Goal: Information Seeking & Learning: Learn about a topic

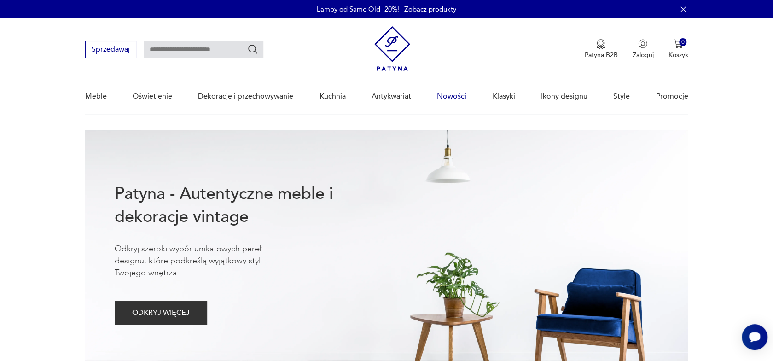
click at [445, 94] on link "Nowości" at bounding box center [451, 96] width 29 height 35
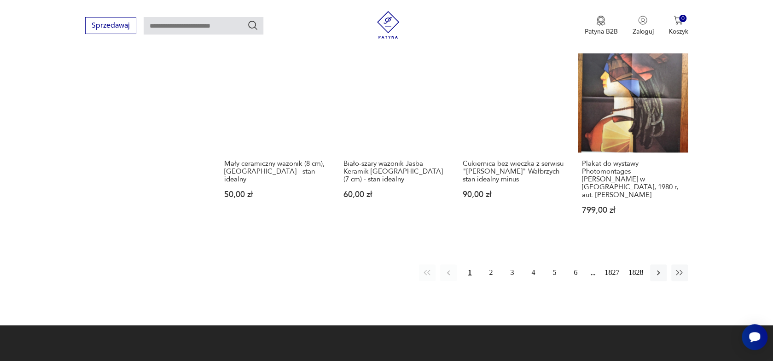
scroll to position [824, 0]
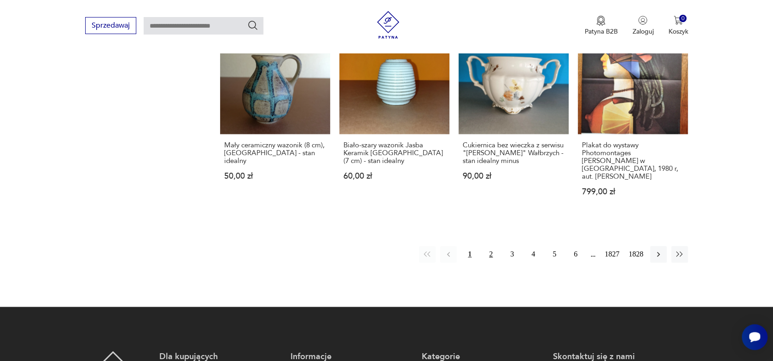
click at [492, 254] on button "2" at bounding box center [490, 254] width 17 height 17
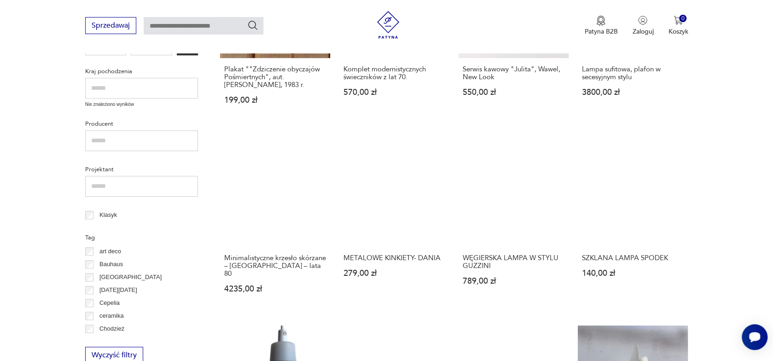
scroll to position [349, 0]
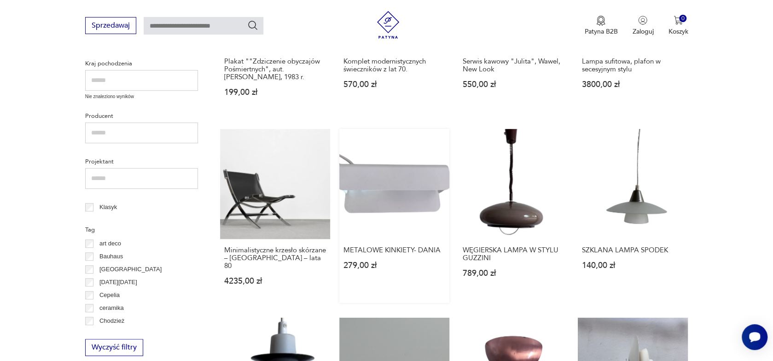
click at [395, 182] on link "METALOWE KINKIETY- DANIA 279,00 zł" at bounding box center [394, 216] width 110 height 174
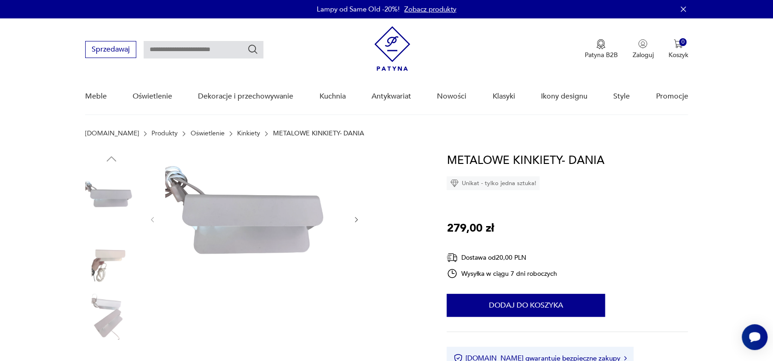
click at [113, 258] on img at bounding box center [111, 255] width 52 height 52
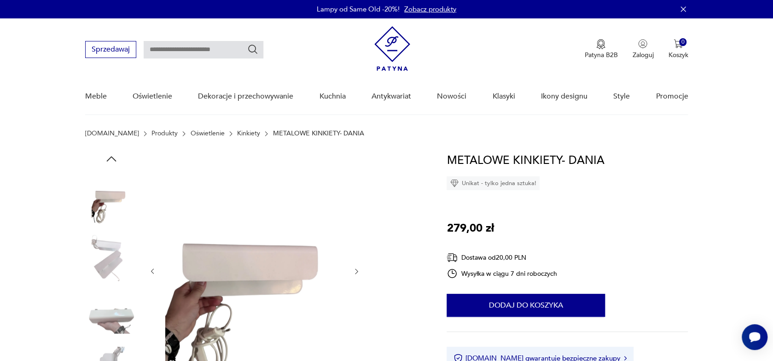
click at [356, 270] on icon "button" at bounding box center [357, 271] width 8 height 8
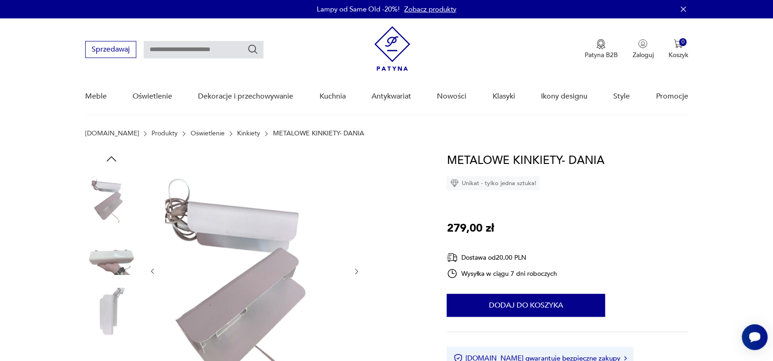
click at [356, 270] on icon "button" at bounding box center [357, 271] width 8 height 8
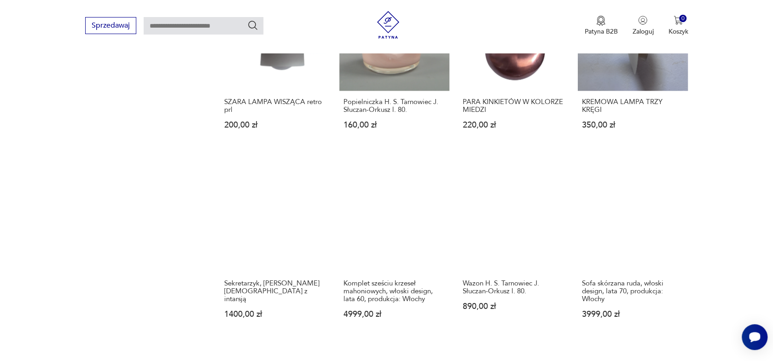
scroll to position [717, 0]
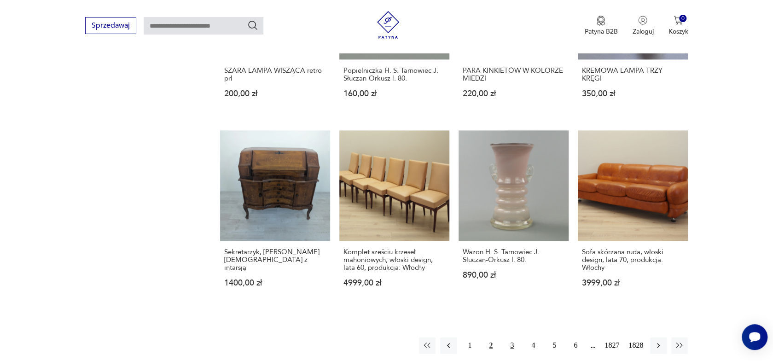
click at [511, 337] on button "3" at bounding box center [512, 345] width 17 height 17
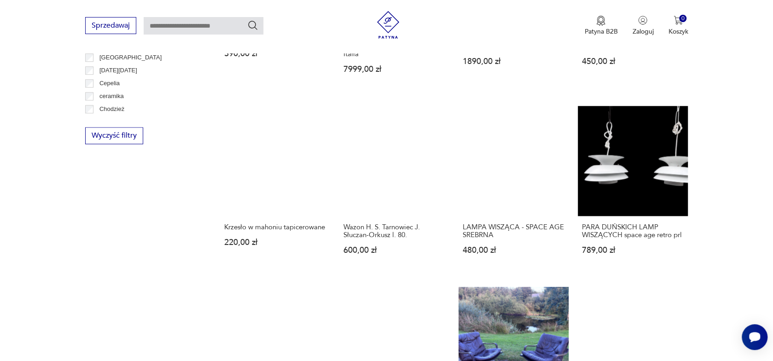
scroll to position [717, 0]
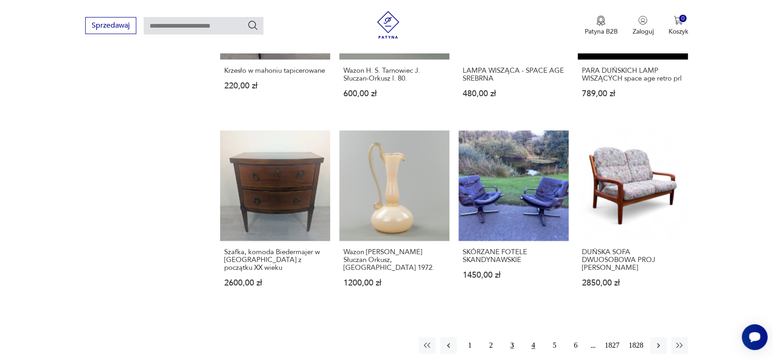
click at [531, 337] on button "4" at bounding box center [533, 345] width 17 height 17
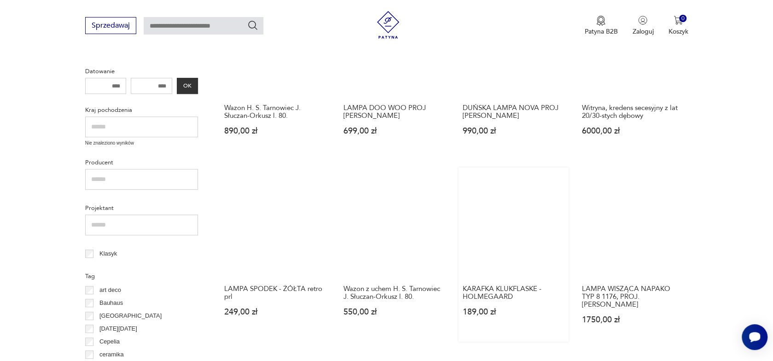
scroll to position [303, 0]
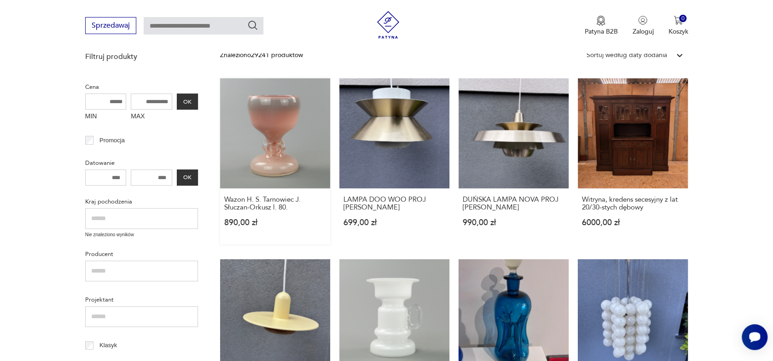
click at [261, 116] on link "Wazon H. S. Tarnowiec J. Słuczan-Orkusz l. 80. 890,00 zł" at bounding box center [275, 161] width 110 height 166
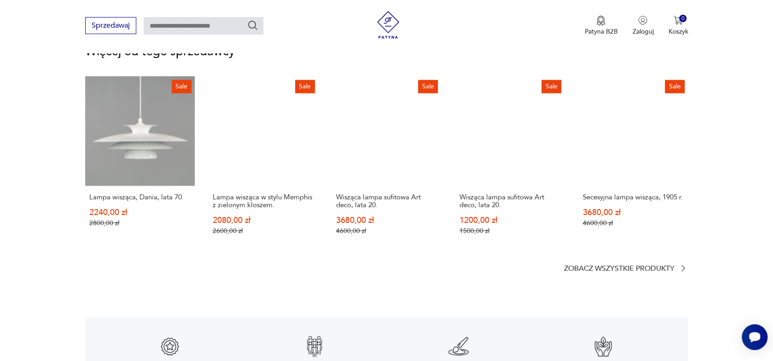
scroll to position [1197, 0]
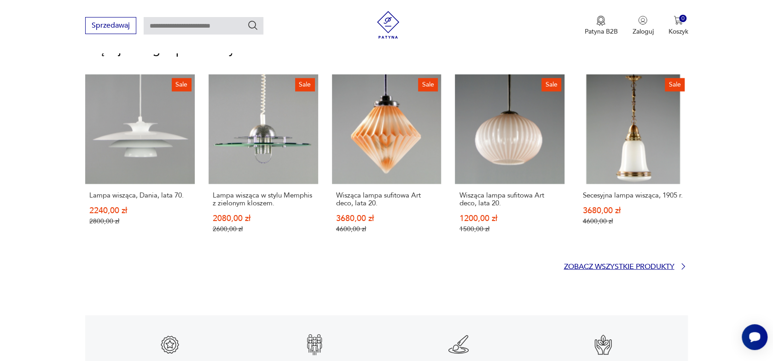
click at [607, 264] on p "Zobacz wszystkie produkty" at bounding box center [618, 267] width 110 height 6
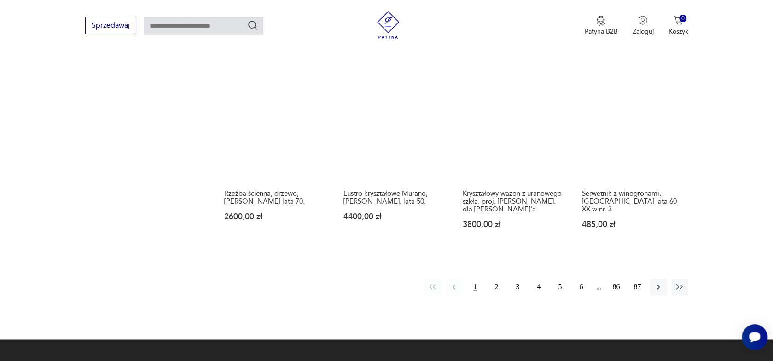
scroll to position [880, 0]
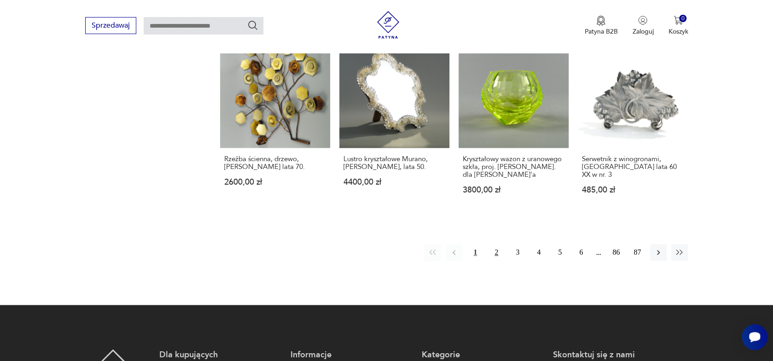
click at [496, 244] on button "2" at bounding box center [496, 252] width 17 height 17
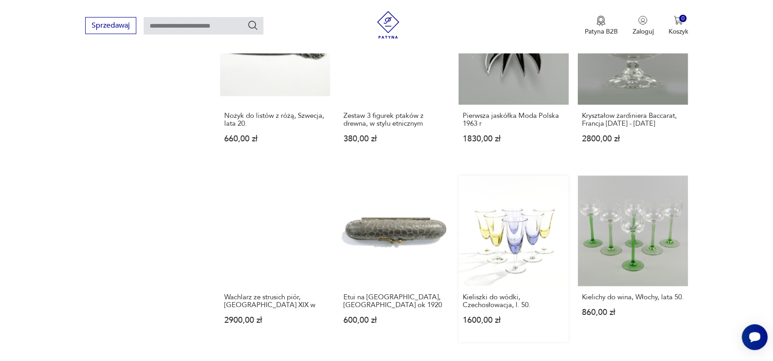
scroll to position [788, 0]
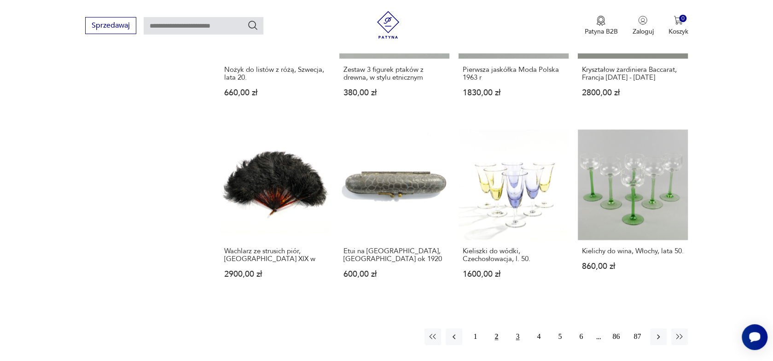
click at [517, 328] on button "3" at bounding box center [517, 336] width 17 height 17
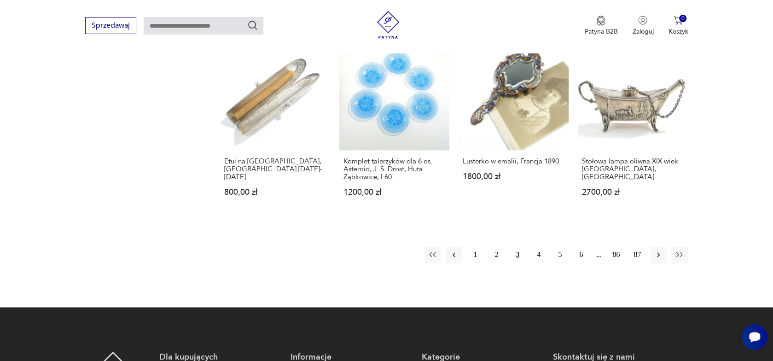
scroll to position [880, 0]
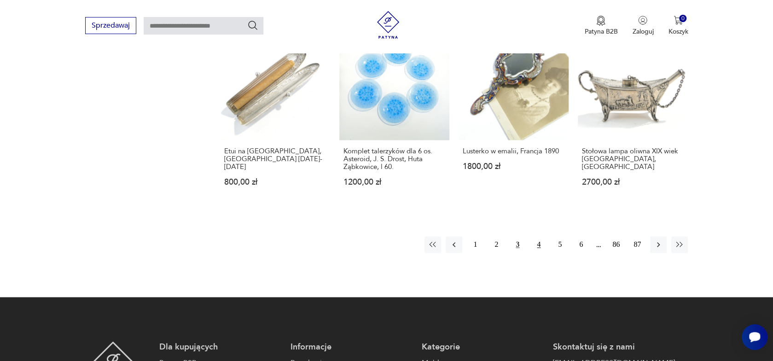
click at [539, 238] on button "4" at bounding box center [538, 244] width 17 height 17
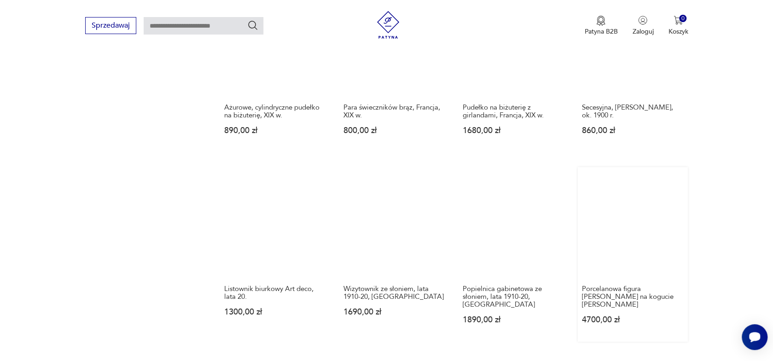
scroll to position [788, 0]
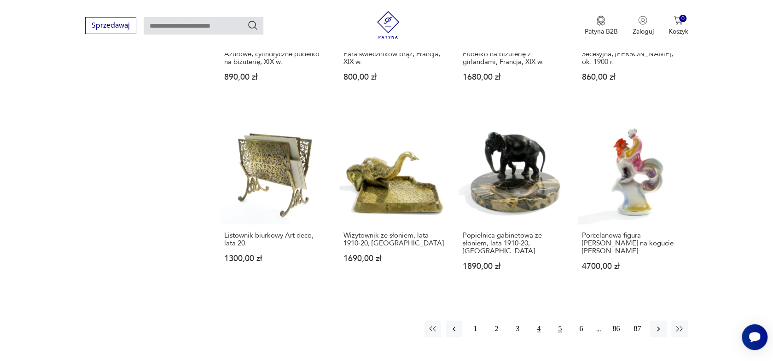
click at [561, 321] on button "5" at bounding box center [560, 328] width 17 height 17
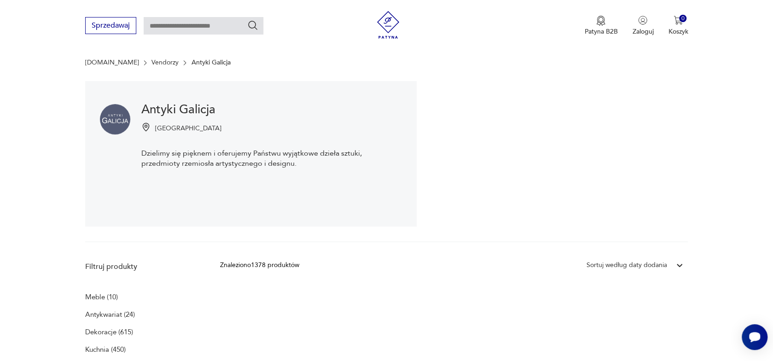
scroll to position [6, 0]
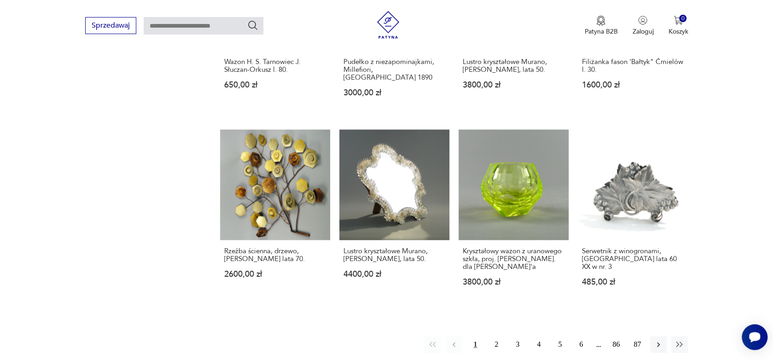
scroll to position [1186, 0]
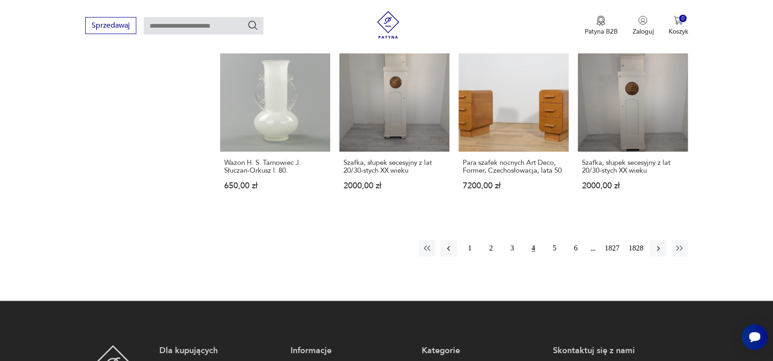
scroll to position [809, 0]
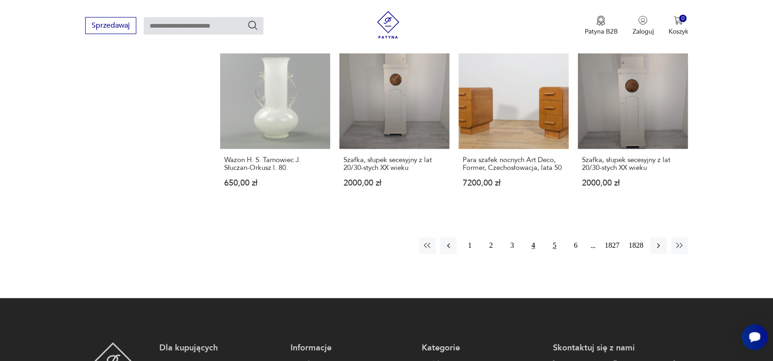
click at [555, 237] on button "5" at bounding box center [554, 245] width 17 height 17
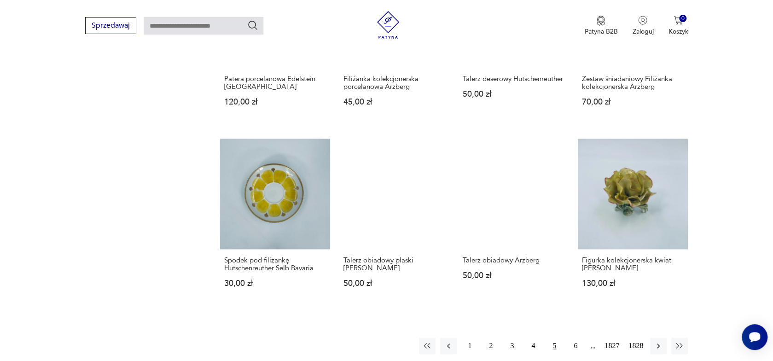
scroll to position [855, 0]
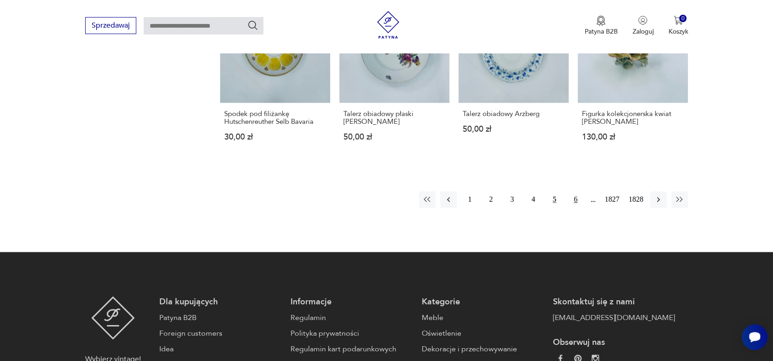
click at [575, 193] on button "6" at bounding box center [575, 199] width 17 height 17
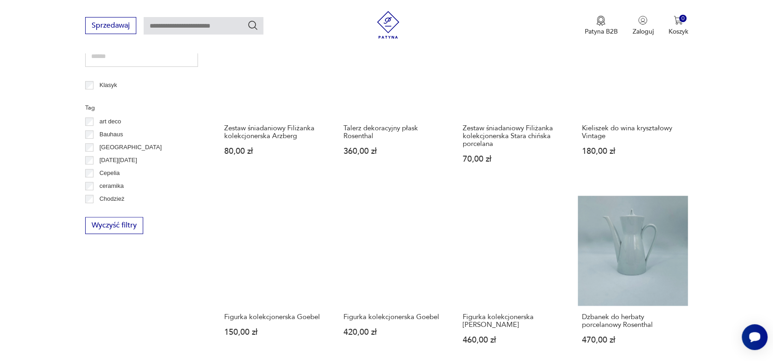
scroll to position [441, 0]
